Goal: Task Accomplishment & Management: Manage account settings

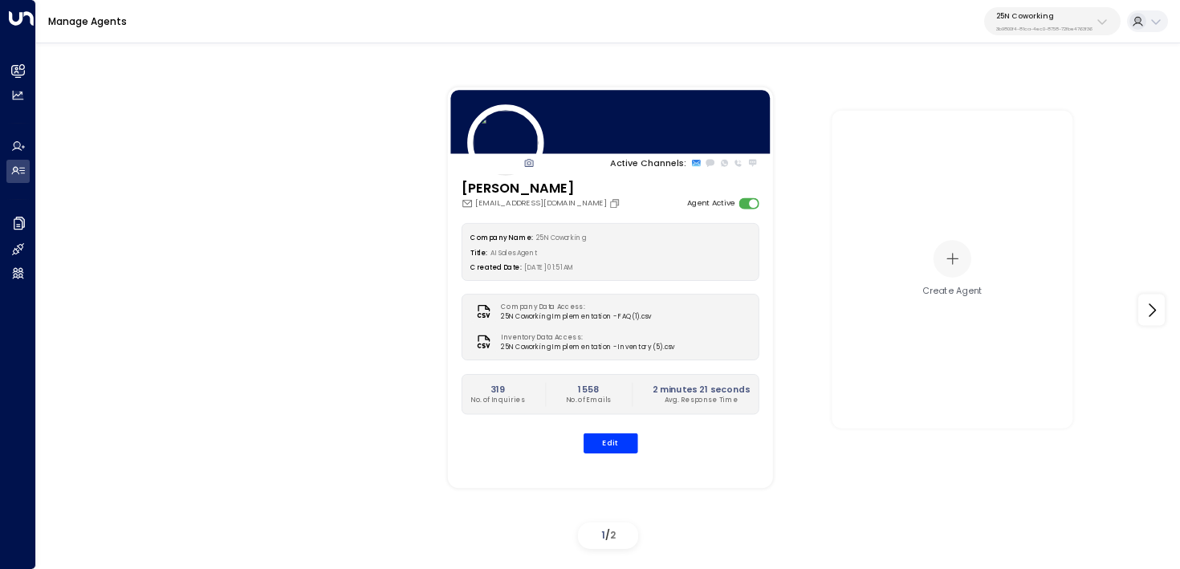
click at [1094, 32] on button "25N Coworking 3b9800f4-81ca-4ec0-8758-72fbe4763f36" at bounding box center [1052, 21] width 136 height 28
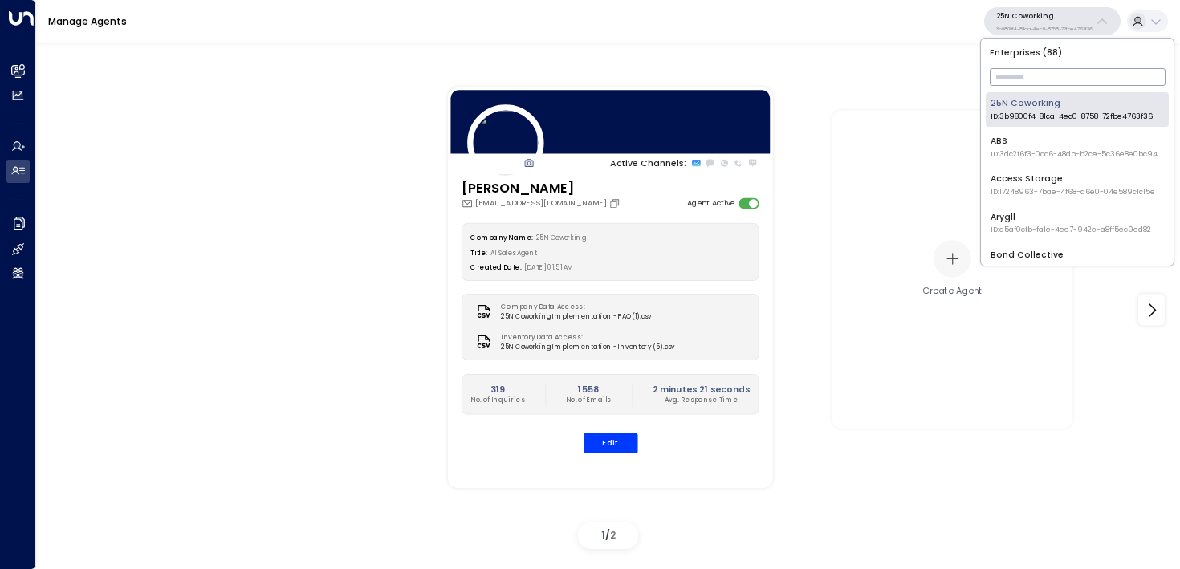
click at [1085, 84] on input "text" at bounding box center [1078, 77] width 176 height 26
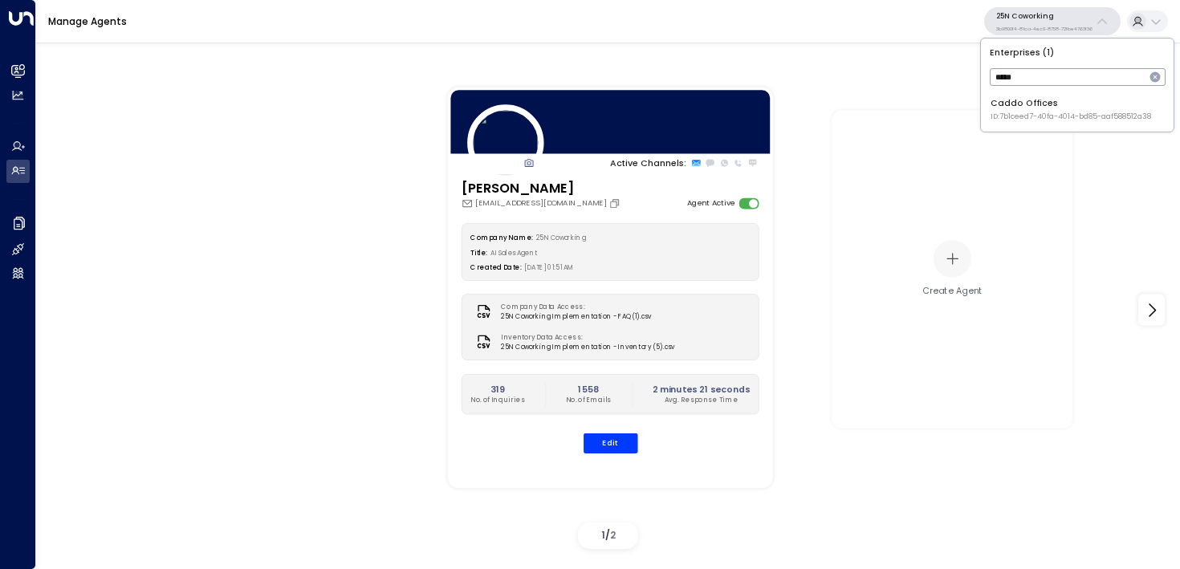
type input "*****"
click at [1025, 121] on span "ID: 7b1ceed7-40fa-4014-bd85-aaf588512a38" at bounding box center [1071, 117] width 161 height 11
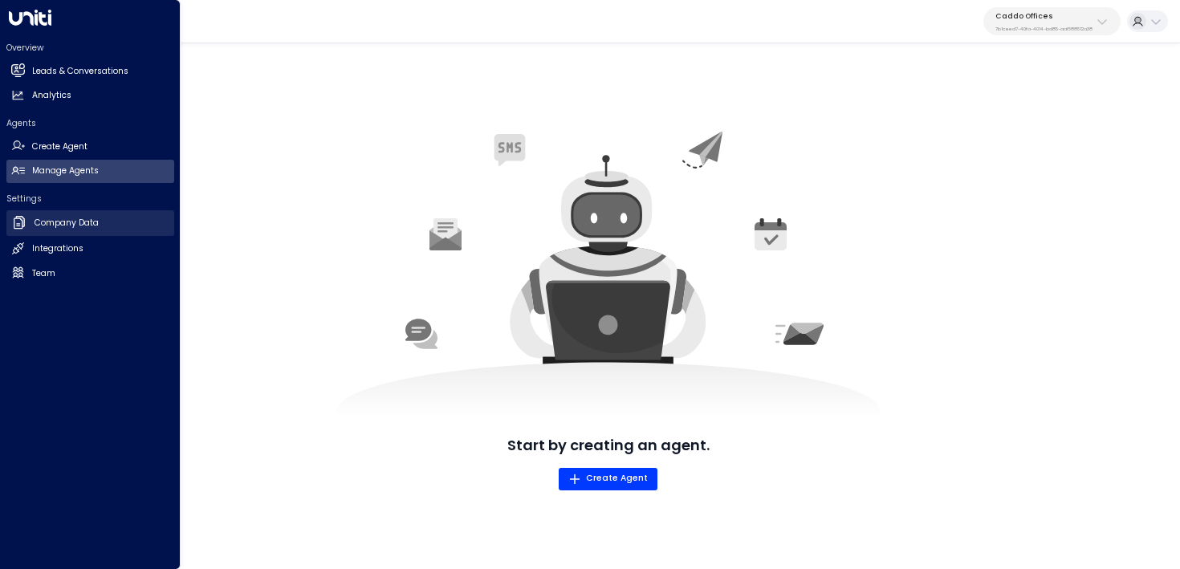
click at [31, 229] on link "Company Data Company Data" at bounding box center [90, 223] width 168 height 26
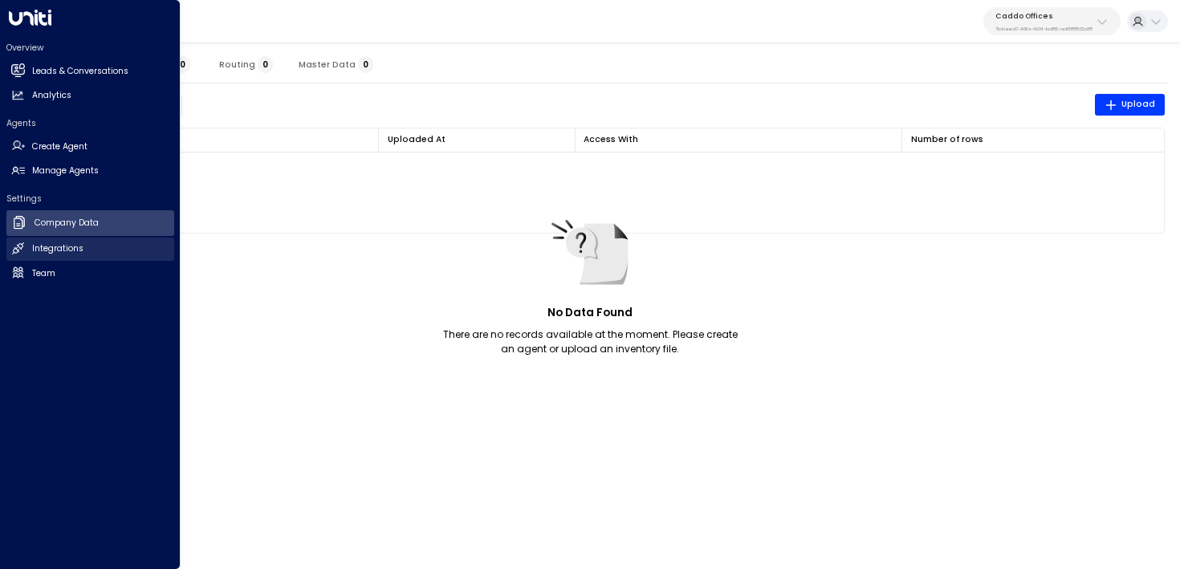
click at [63, 255] on link "Integrations Integrations" at bounding box center [90, 249] width 168 height 23
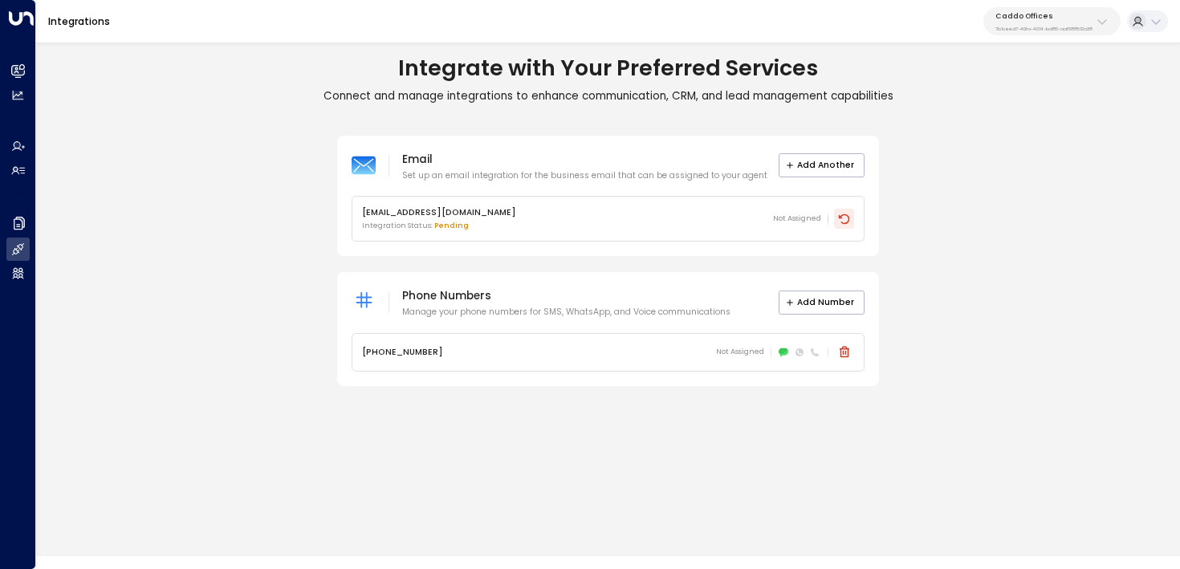
click at [849, 222] on icon at bounding box center [844, 219] width 13 height 13
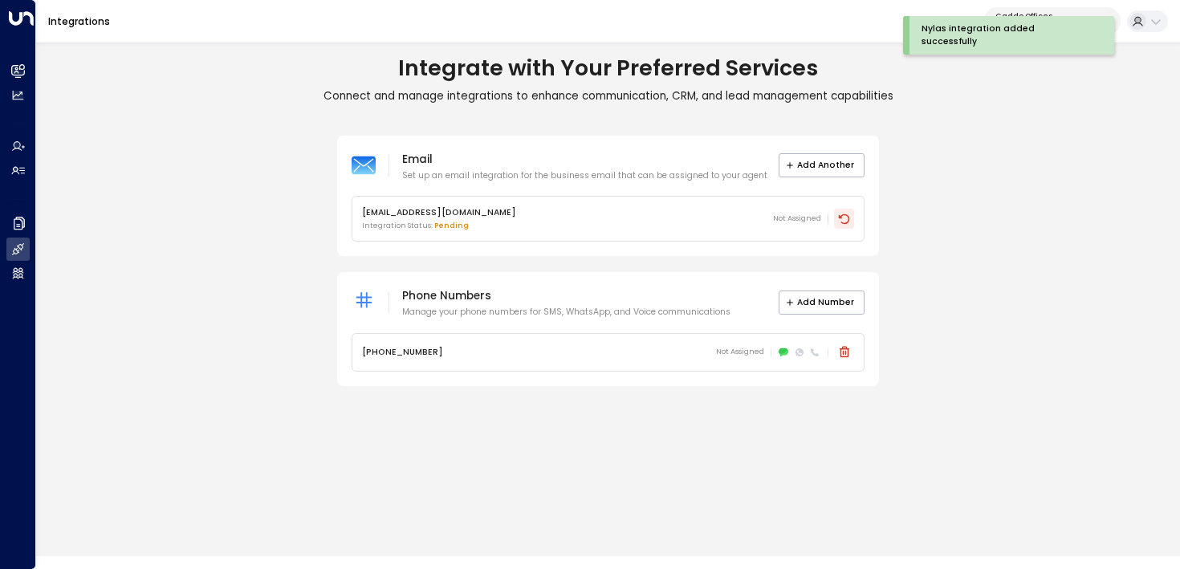
click at [845, 221] on icon at bounding box center [844, 219] width 13 height 13
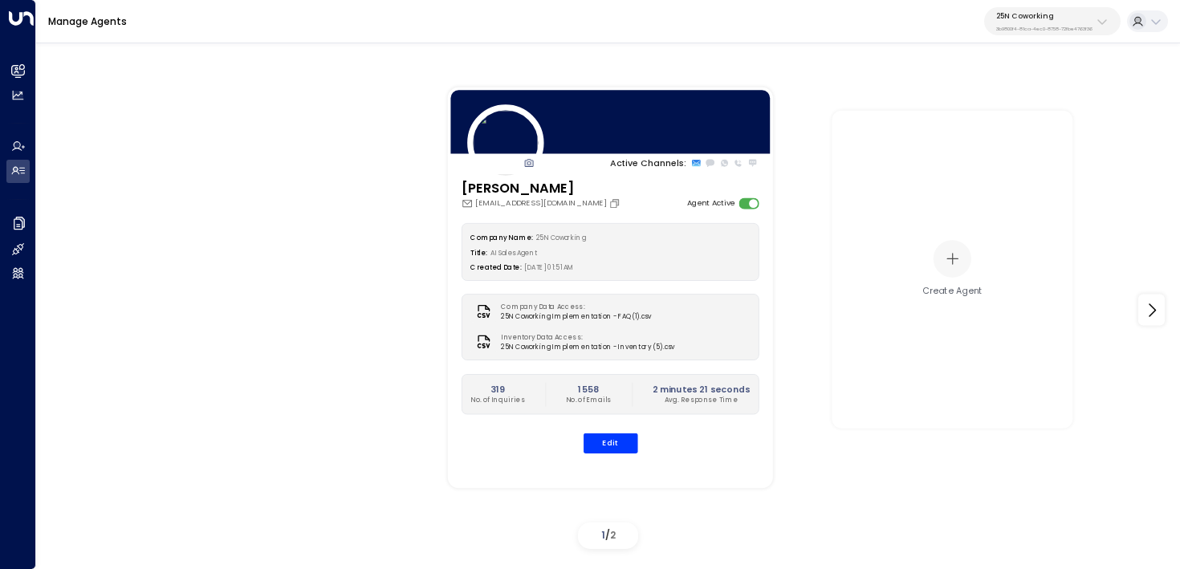
click at [1041, 33] on button "25N Coworking 3b9800f4-81ca-4ec0-8758-72fbe4763f36" at bounding box center [1052, 21] width 136 height 28
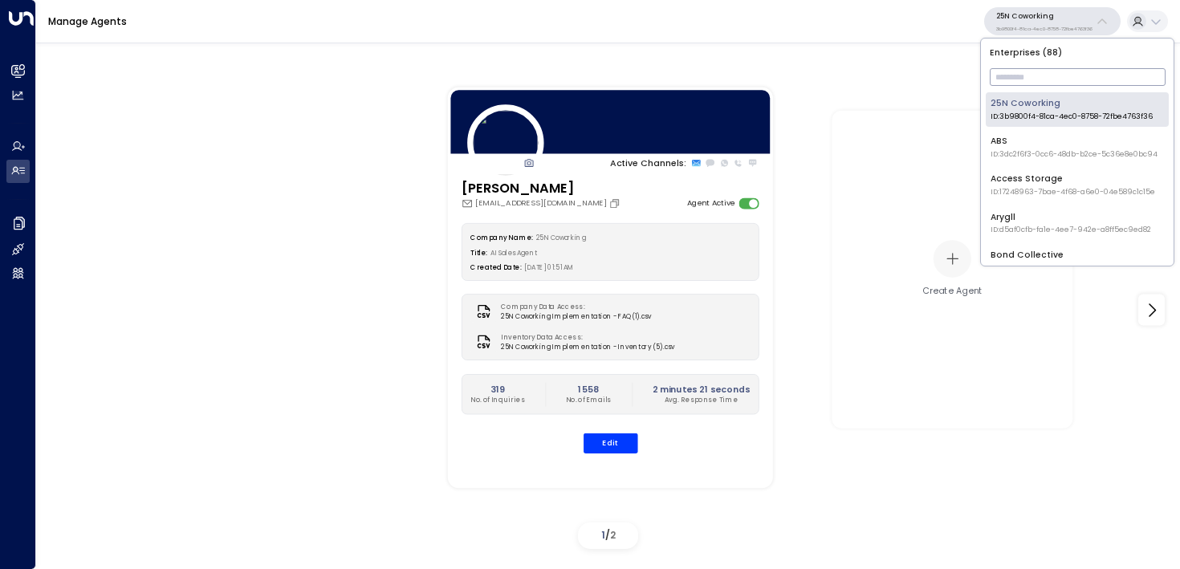
click at [1029, 79] on input "text" at bounding box center [1078, 77] width 176 height 26
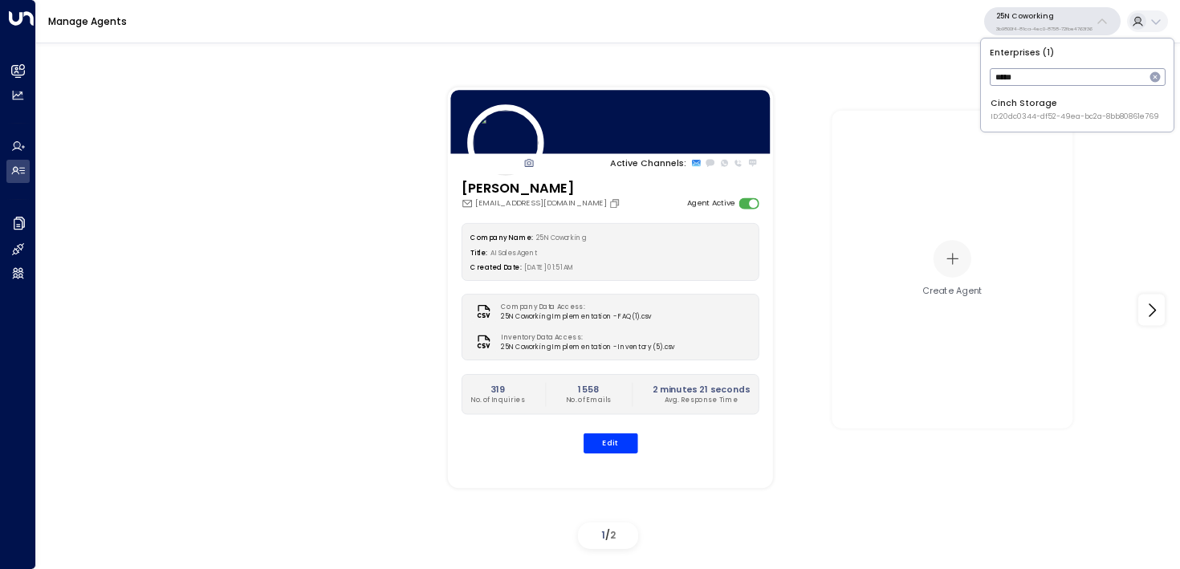
type input "*****"
click at [1050, 121] on span "ID: 20dc0344-df52-49ea-bc2a-8bb80861e769" at bounding box center [1075, 117] width 169 height 11
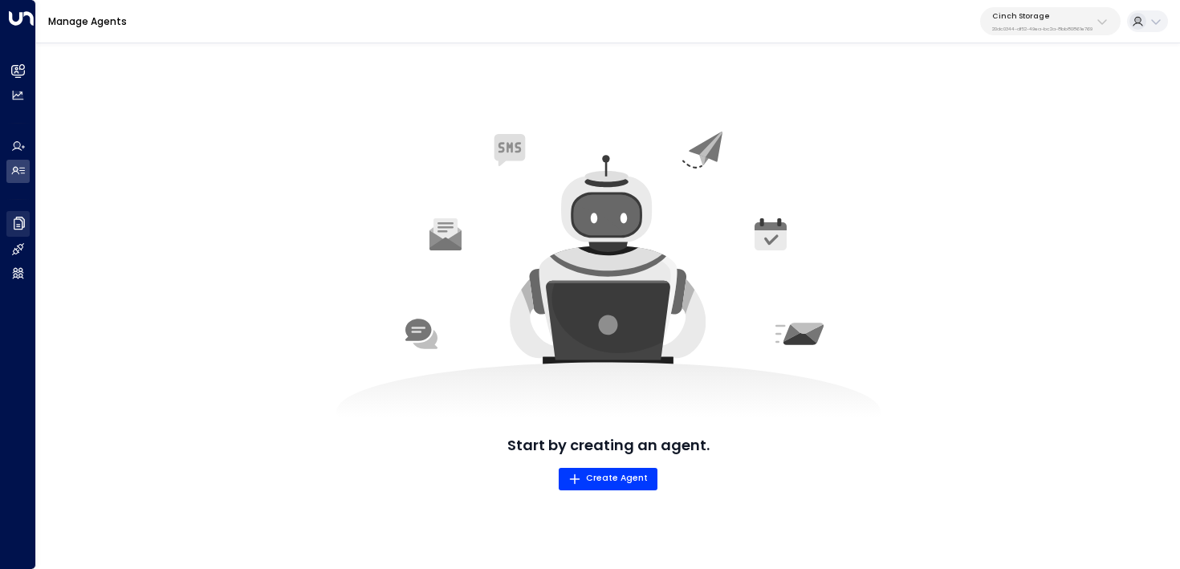
click at [26, 221] on link "Company Data Company Data" at bounding box center [17, 224] width 23 height 26
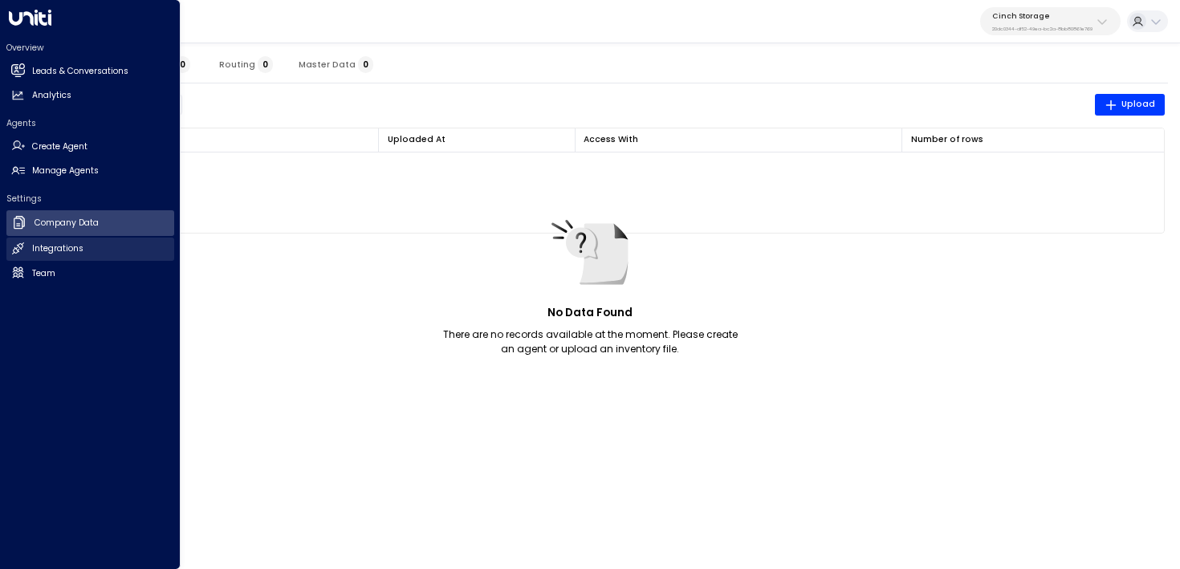
click at [30, 257] on link "Integrations Integrations" at bounding box center [90, 249] width 168 height 23
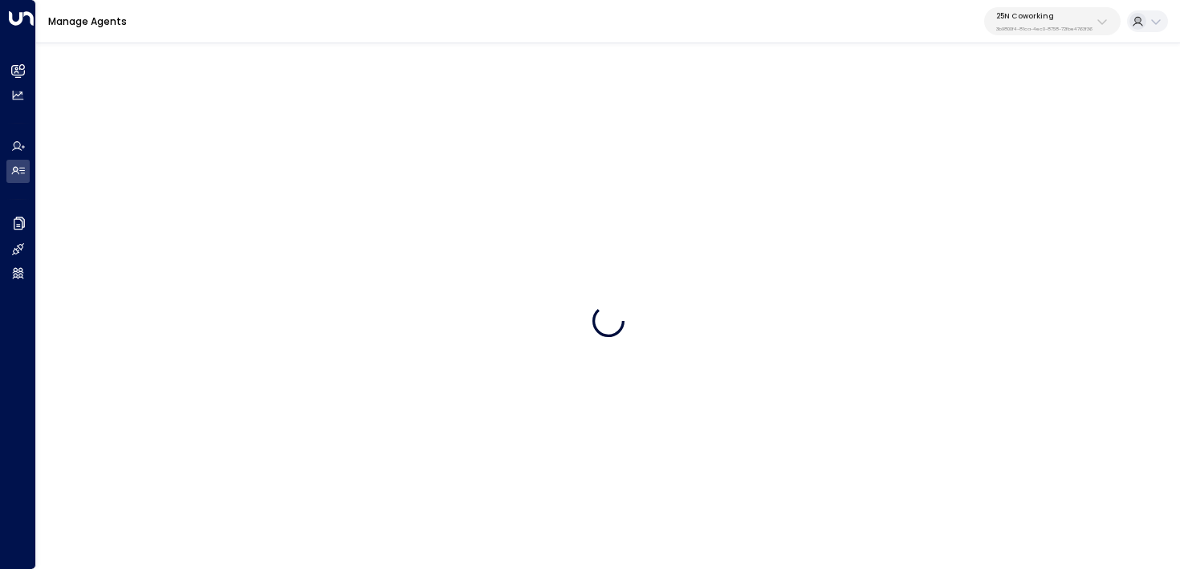
click at [1095, 18] on button "25N Coworking 3b9800f4-81ca-4ec0-8758-72fbe4763f36" at bounding box center [1052, 21] width 136 height 28
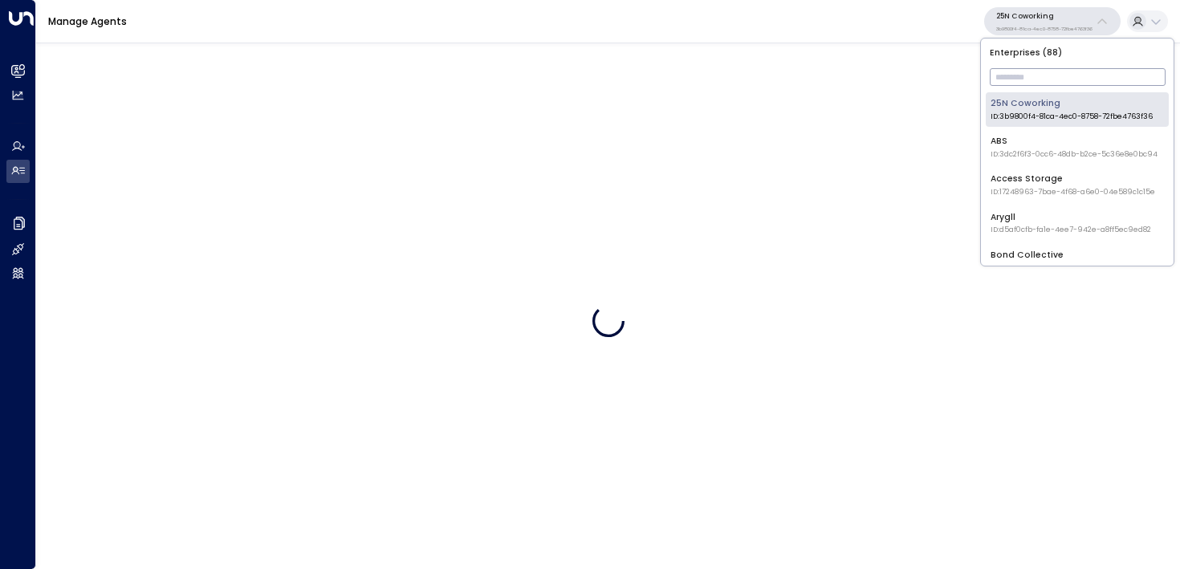
click at [1057, 67] on input "text" at bounding box center [1078, 77] width 176 height 26
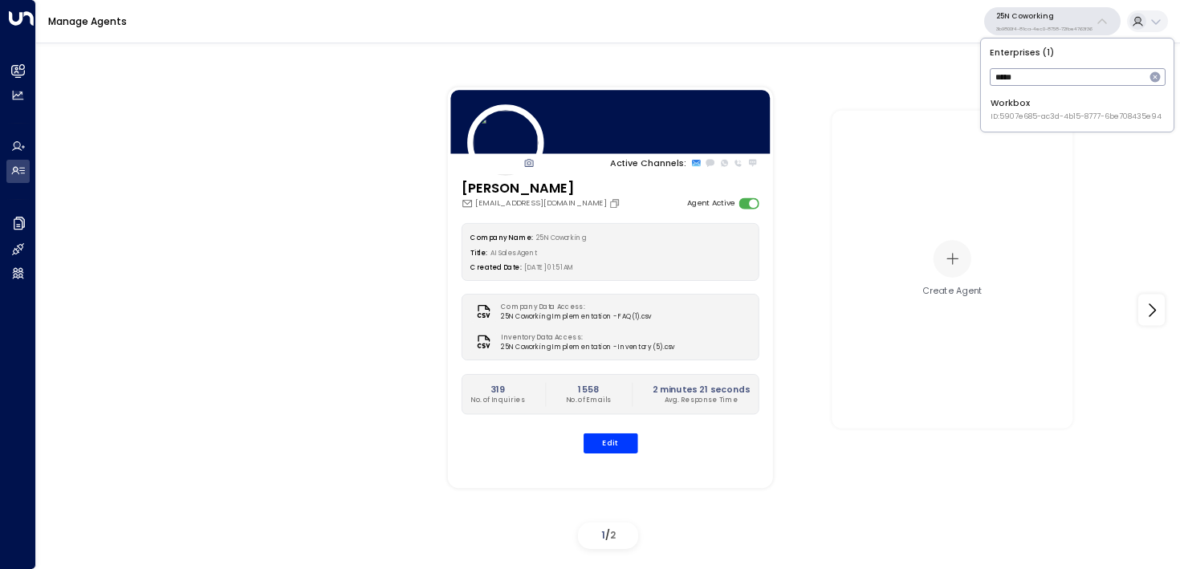
type input "*****"
click at [1015, 116] on span "ID: 5907e685-ac3d-4b15-8777-6be708435e94" at bounding box center [1076, 117] width 171 height 11
click at [1010, 26] on p "3b9800f4-81ca-4ec0-8758-72fbe4763f36" at bounding box center [1044, 29] width 96 height 6
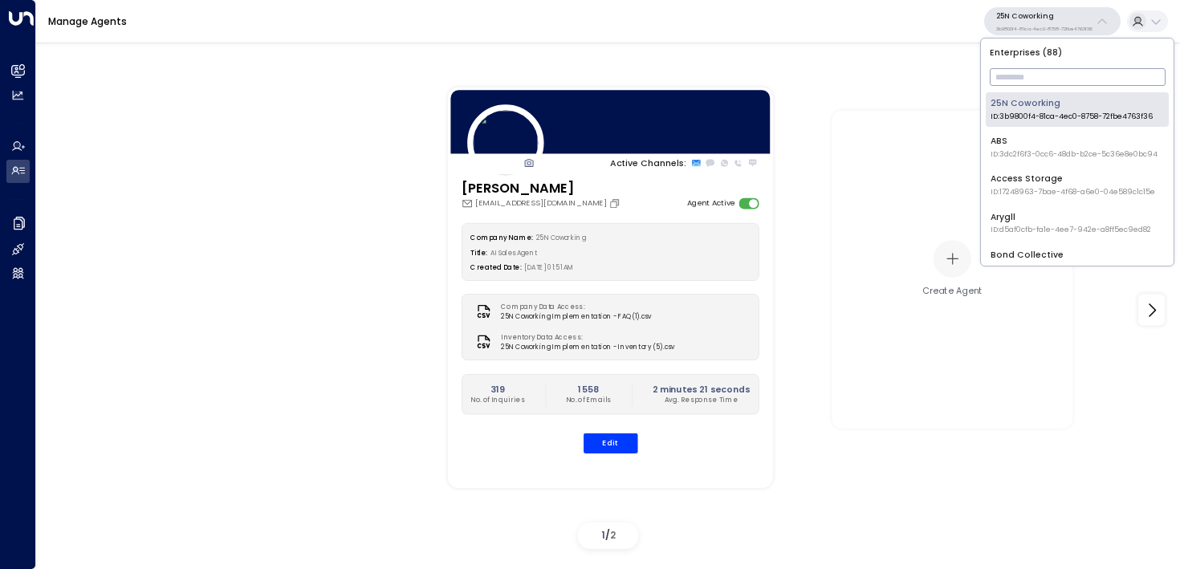
click at [1013, 70] on input "text" at bounding box center [1078, 77] width 176 height 26
